Goal: Information Seeking & Learning: Learn about a topic

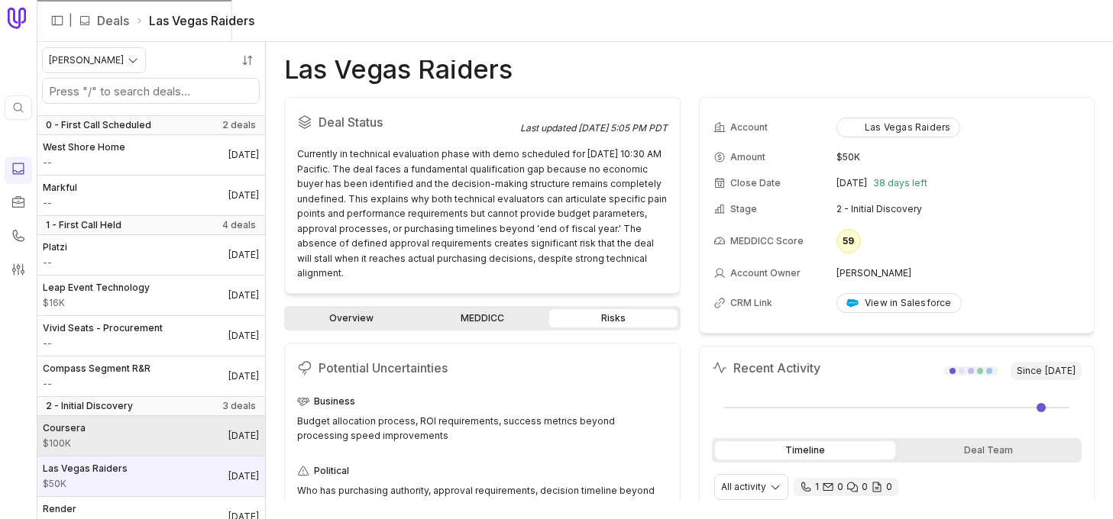
click at [111, 430] on link "Coursera $100K [DATE]" at bounding box center [151, 436] width 228 height 40
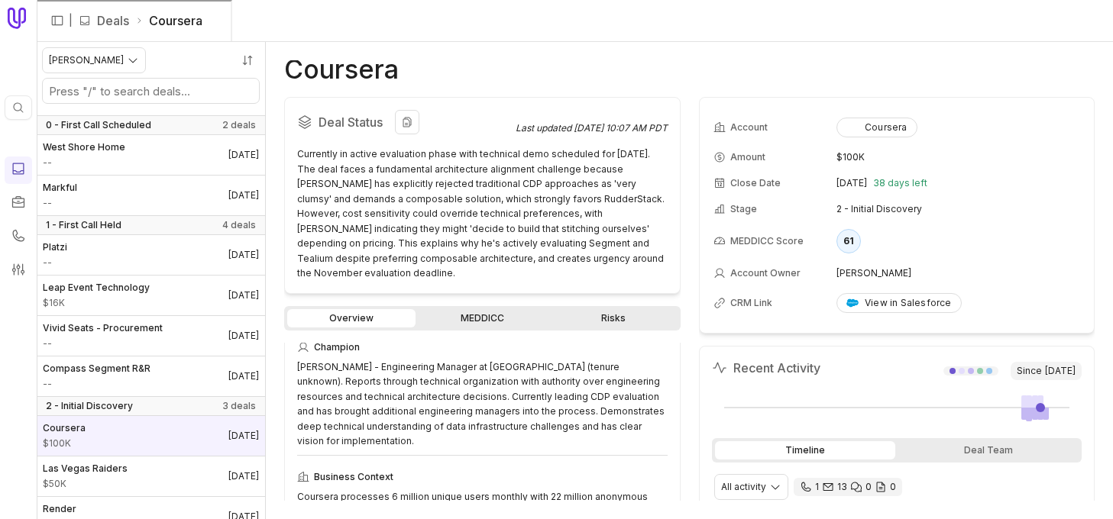
scroll to position [577, 0]
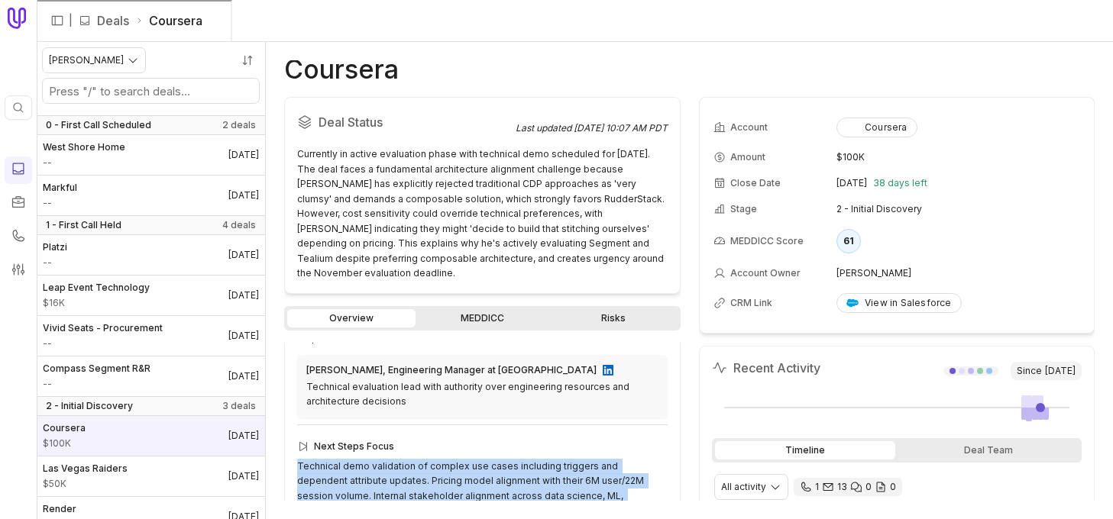
drag, startPoint x: 400, startPoint y: 489, endPoint x: 287, endPoint y: 421, distance: 131.9
click at [287, 421] on div "Deal Overview Champion [PERSON_NAME] - Engineering Manager at Coursera (tenure …" at bounding box center [482, 156] width 396 height 781
copy div "Technical demo validation of complex use cases including triggers and dependent…"
click at [610, 309] on link "Risks" at bounding box center [613, 318] width 128 height 18
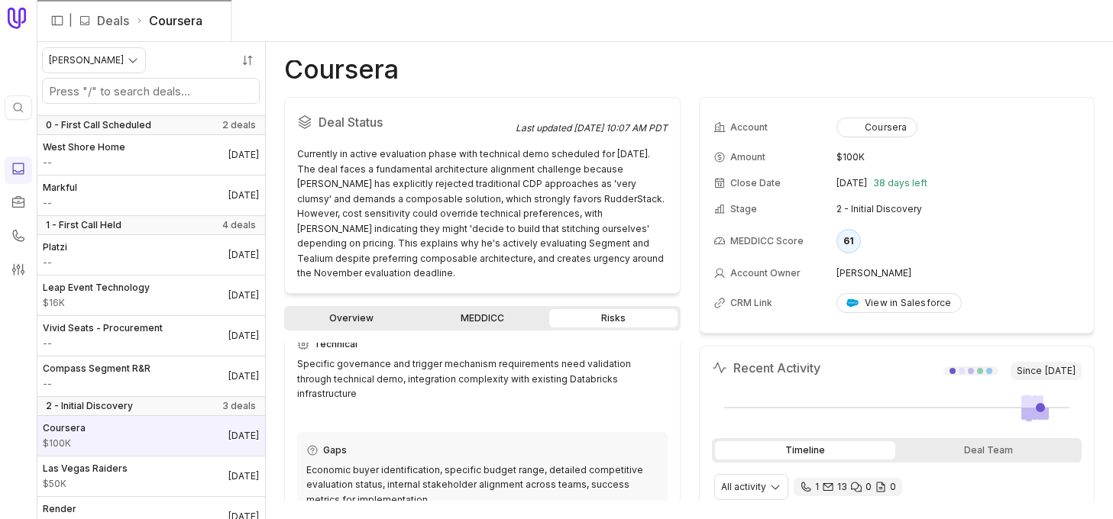
scroll to position [210, 0]
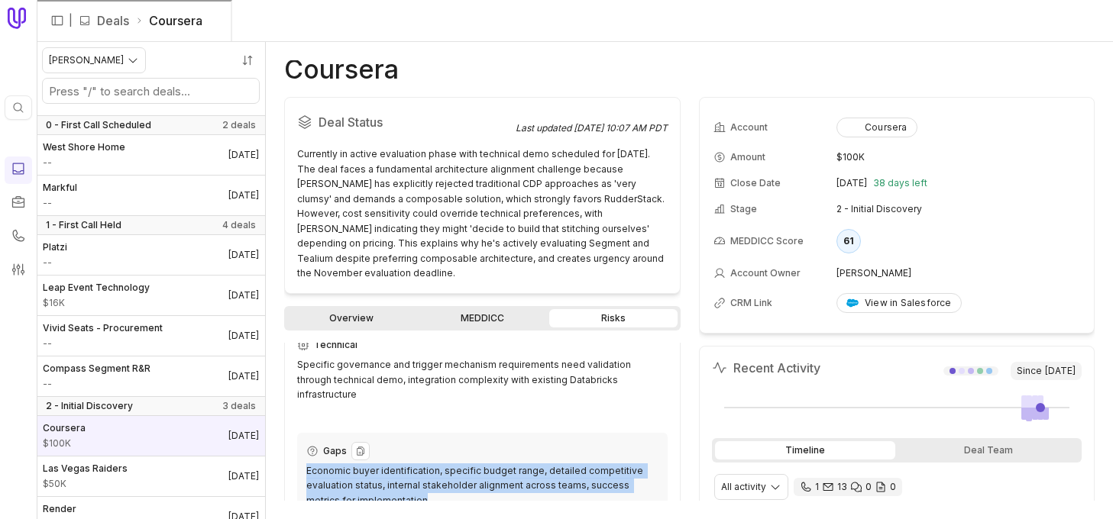
drag, startPoint x: 405, startPoint y: 455, endPoint x: 298, endPoint y: 427, distance: 110.6
click at [298, 433] on div "Gaps Economic buyer identification, specific budget range, detailed competitive…" at bounding box center [482, 475] width 370 height 85
copy div "Economic buyer identification, specific budget range, detailed competitive eval…"
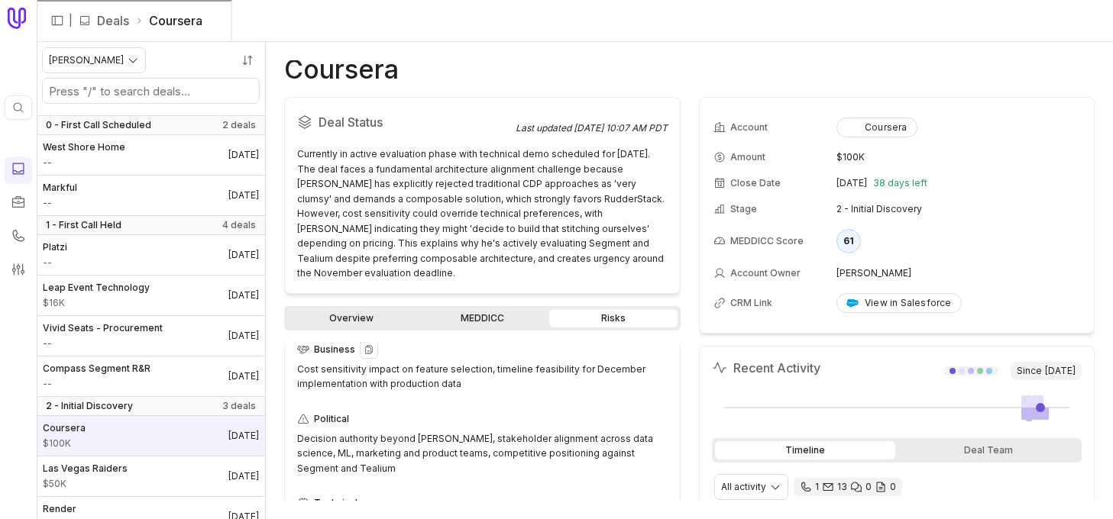
scroll to position [63, 0]
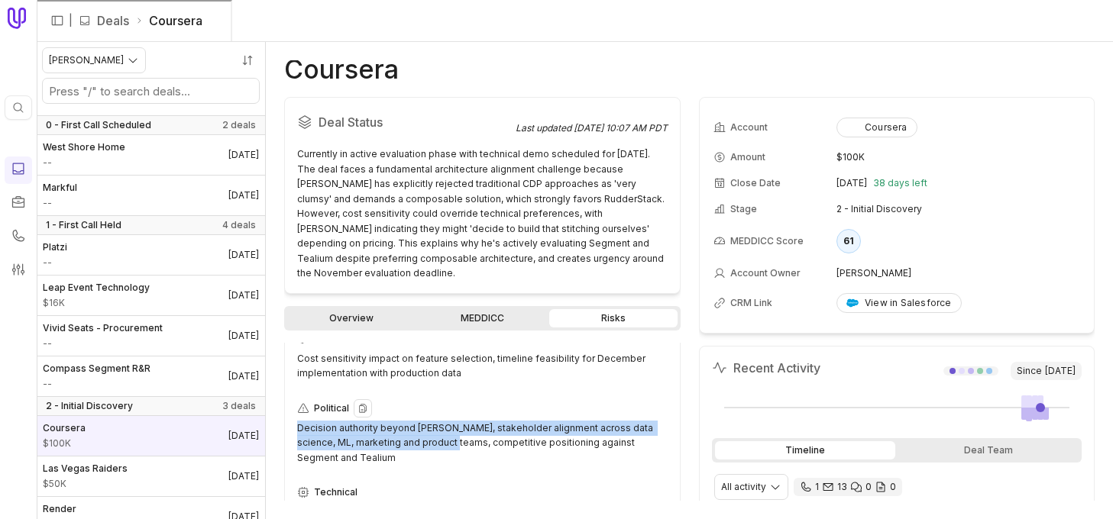
drag, startPoint x: 429, startPoint y: 428, endPoint x: 297, endPoint y: 413, distance: 132.9
click at [297, 421] on div "Decision authority beyond [PERSON_NAME], stakeholder alignment across data scie…" at bounding box center [482, 443] width 370 height 45
copy div "Decision authority beyond [PERSON_NAME], stakeholder alignment across data scie…"
